Goal: Task Accomplishment & Management: Manage account settings

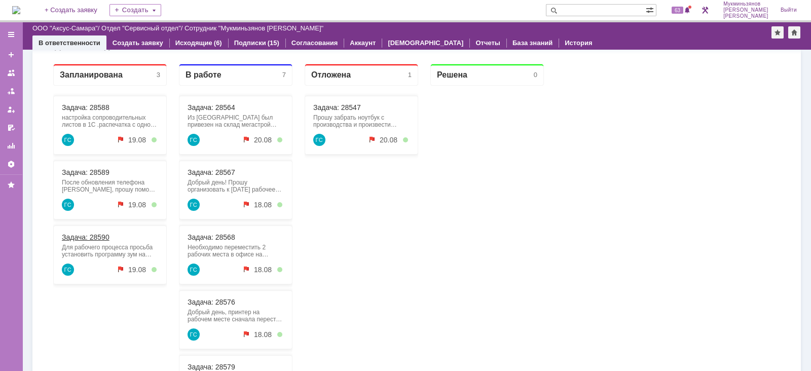
click at [96, 237] on link "Задача: 28590" at bounding box center [86, 237] width 48 height 8
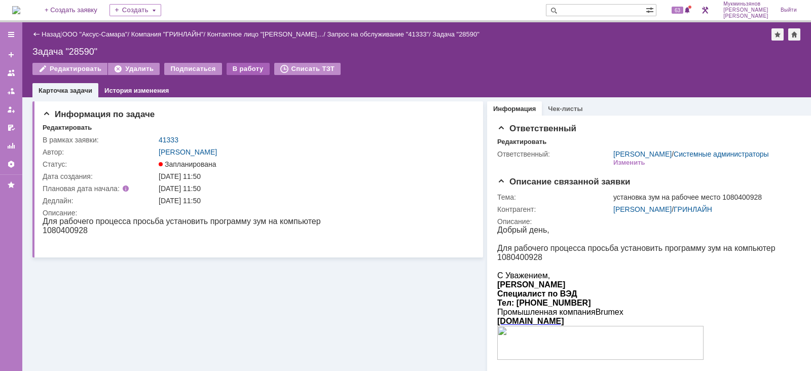
click at [226, 63] on div "В работу" at bounding box center [247, 69] width 43 height 12
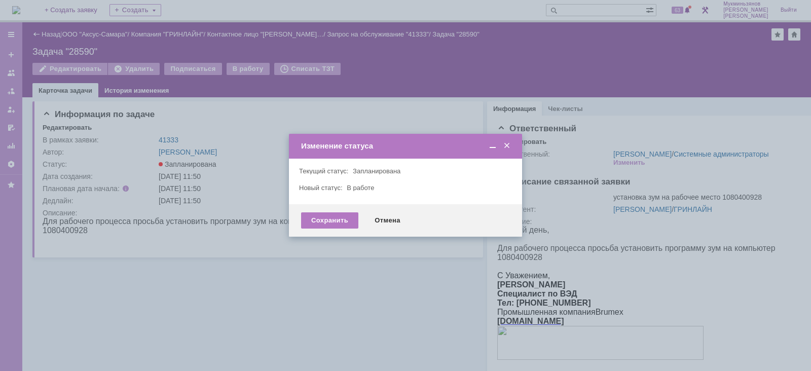
click at [330, 230] on div "Сохранить Отмена" at bounding box center [405, 220] width 233 height 32
click at [329, 223] on div "Сохранить" at bounding box center [329, 220] width 57 height 16
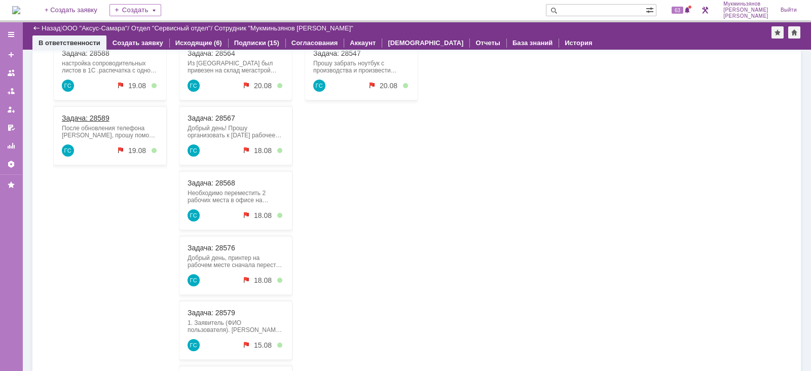
click at [84, 116] on link "Задача: 28589" at bounding box center [86, 118] width 48 height 8
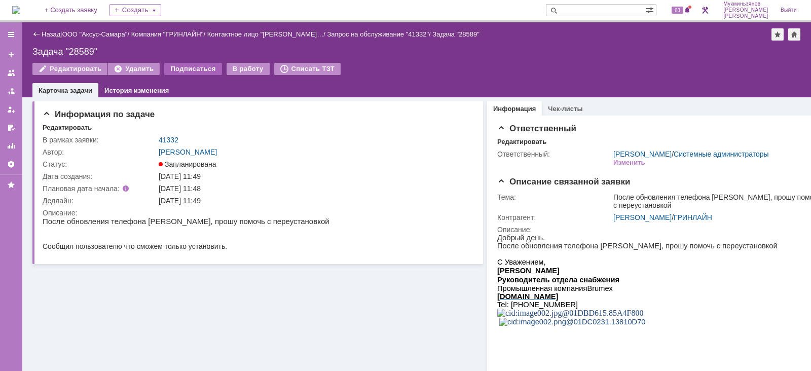
click at [190, 64] on div "Подписаться" at bounding box center [192, 69] width 57 height 12
click at [203, 72] on div "Отписаться" at bounding box center [190, 69] width 53 height 12
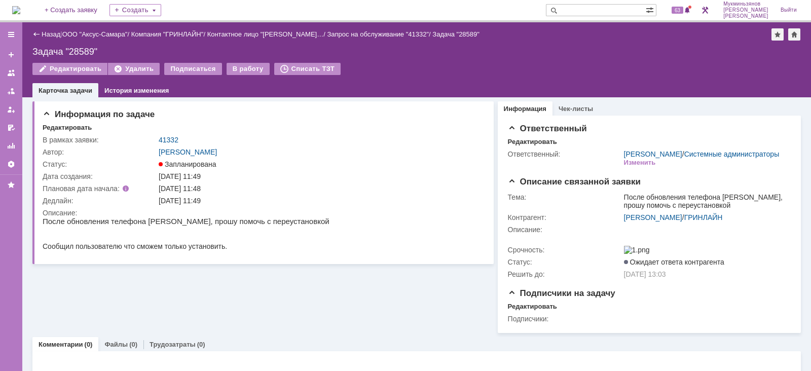
click at [237, 72] on div "В работу" at bounding box center [247, 69] width 43 height 12
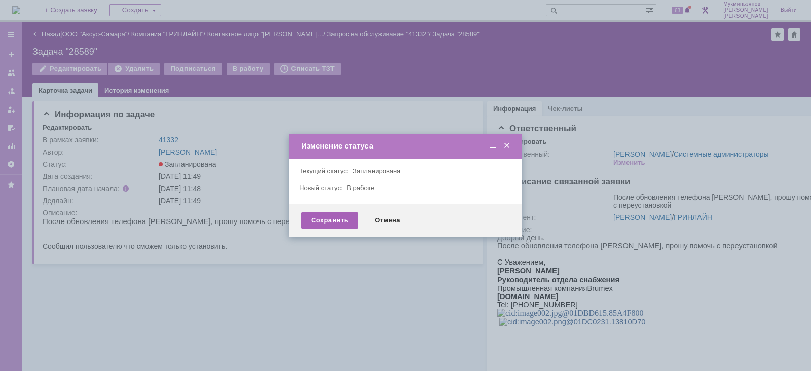
click at [355, 218] on div "Сохранить" at bounding box center [329, 220] width 57 height 16
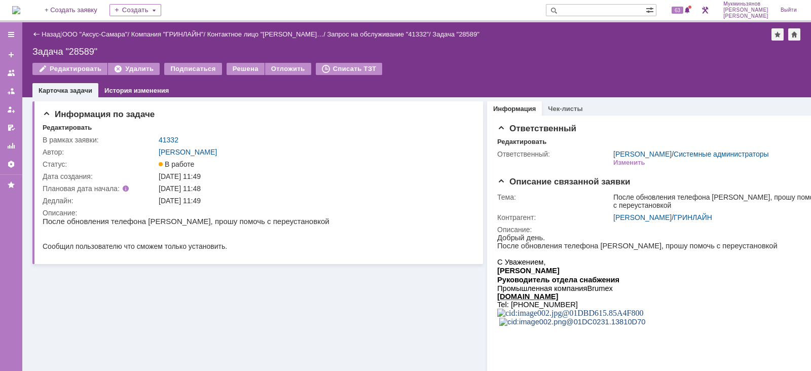
click at [20, 6] on img at bounding box center [16, 10] width 8 height 8
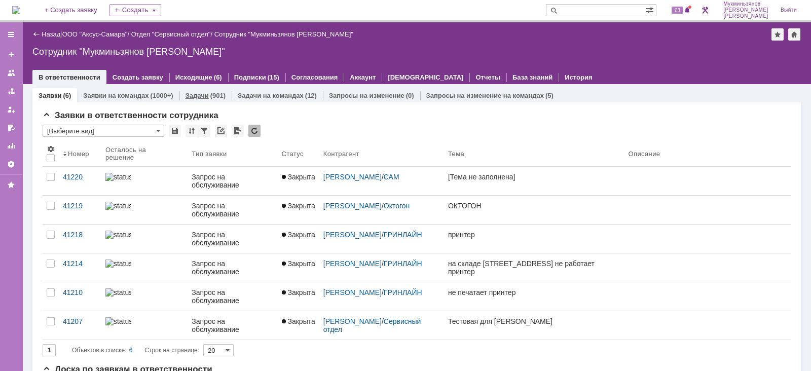
click at [193, 92] on link "Задачи" at bounding box center [196, 96] width 23 height 8
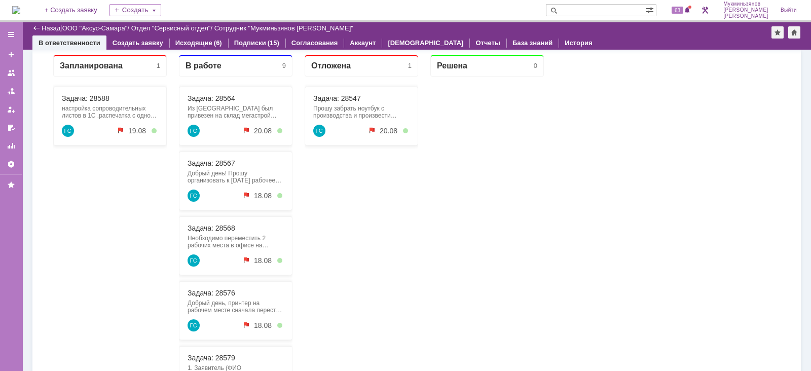
click at [94, 93] on div "Задача: 28588 настройка сопроводительных листов в 1С .распечатка с одной сторон…" at bounding box center [109, 116] width 113 height 59
click at [93, 99] on link "Задача: 28588" at bounding box center [86, 98] width 48 height 8
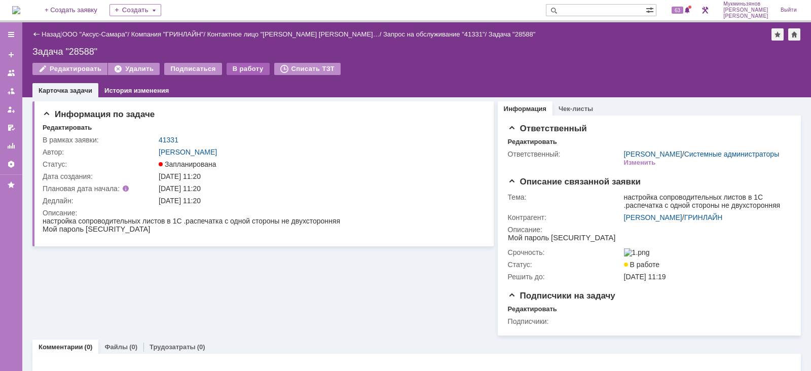
click at [242, 68] on div "В работу" at bounding box center [247, 69] width 43 height 12
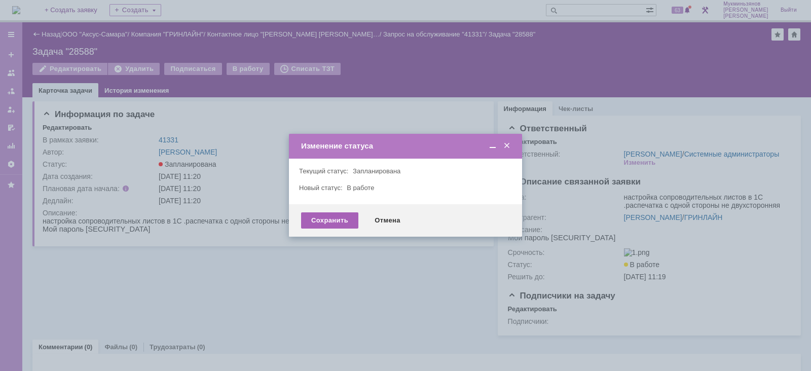
click at [337, 225] on div "Сохранить" at bounding box center [329, 220] width 57 height 16
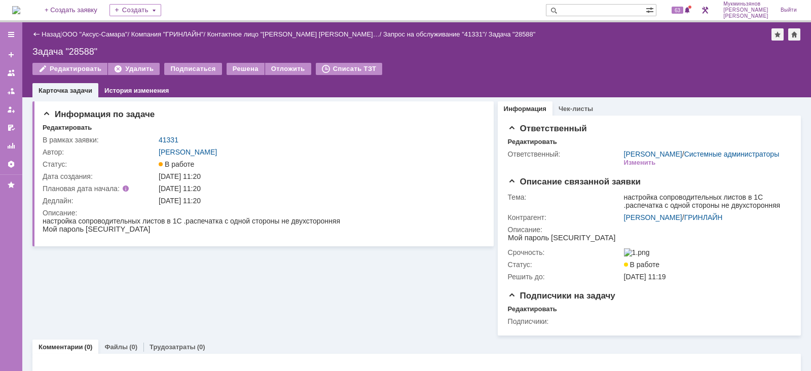
click at [20, 12] on img at bounding box center [16, 10] width 8 height 8
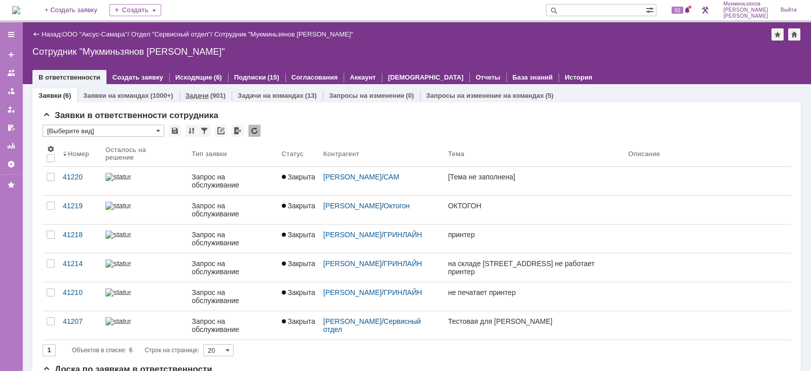
click at [201, 92] on link "Задачи" at bounding box center [196, 96] width 23 height 8
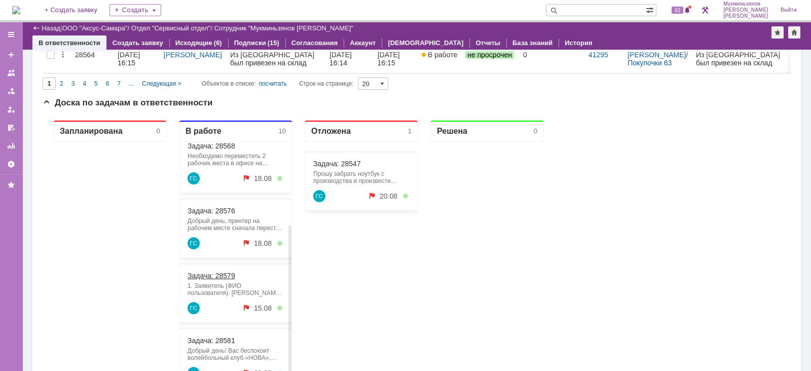
click at [220, 273] on link "Задача: 28579" at bounding box center [211, 276] width 48 height 8
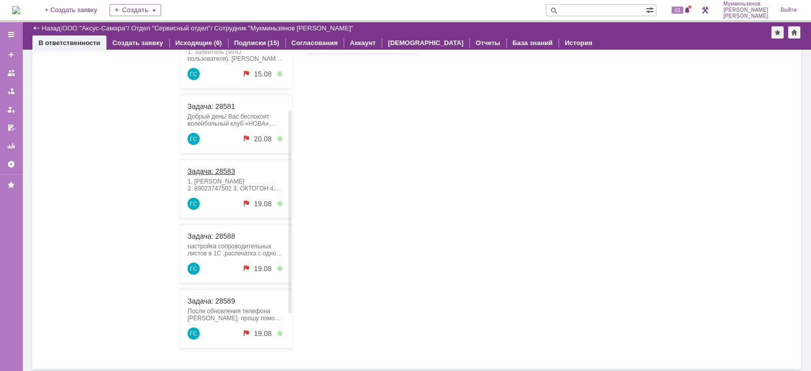
click at [228, 168] on link "Задача: 28583" at bounding box center [211, 171] width 48 height 8
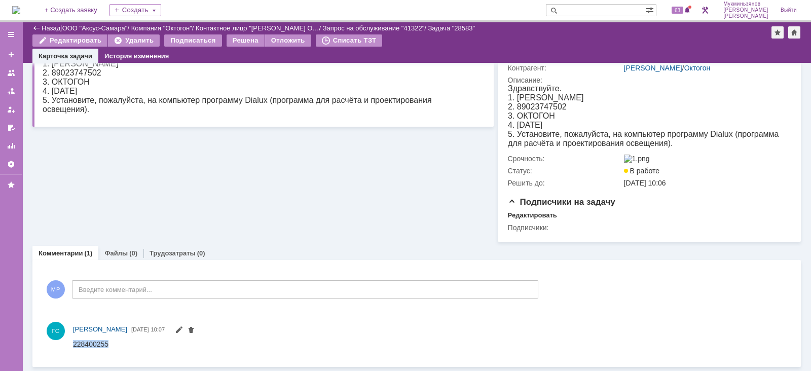
drag, startPoint x: 109, startPoint y: 347, endPoint x: 139, endPoint y: 684, distance: 338.3
click at [73, 344] on html "228400255" at bounding box center [424, 343] width 703 height 9
copy span "228400255"
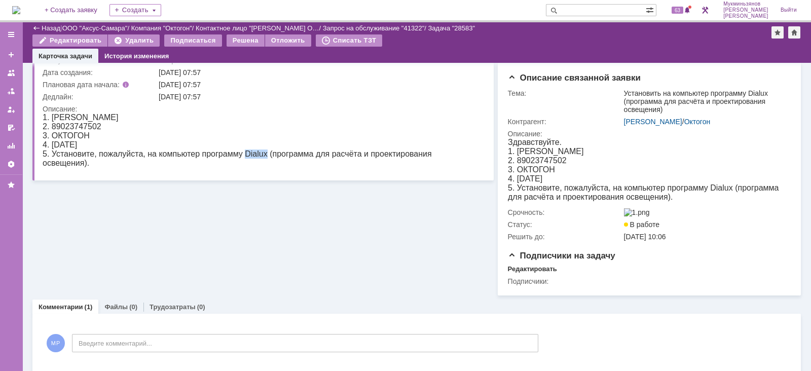
drag, startPoint x: 244, startPoint y: 150, endPoint x: 267, endPoint y: 156, distance: 23.5
click at [267, 156] on div "5. Установите, пожалуйста, на компьютер программу Dialux (программа для расчёта…" at bounding box center [259, 158] width 432 height 18
copy div "Dialux"
